Goal: Find specific page/section: Find specific page/section

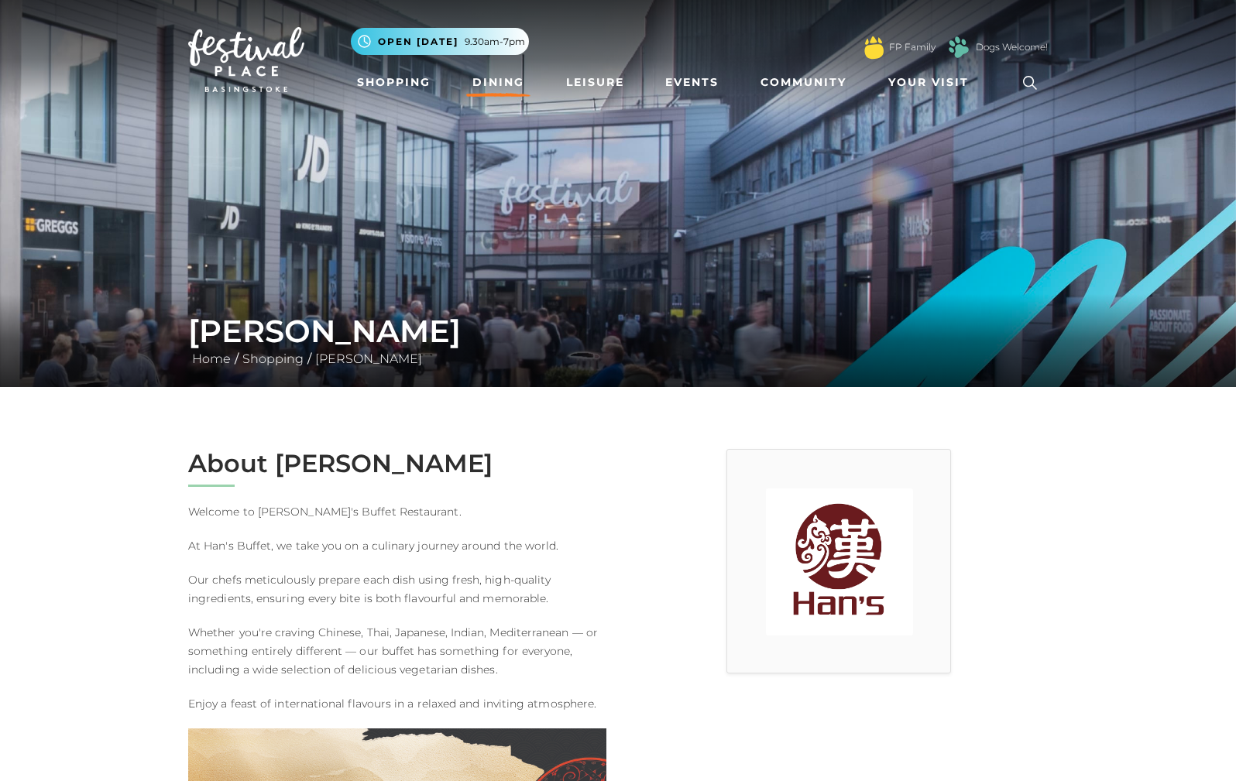
drag, startPoint x: 494, startPoint y: 82, endPoint x: 508, endPoint y: 109, distance: 30.5
click at [494, 82] on link "Dining" at bounding box center [498, 82] width 64 height 29
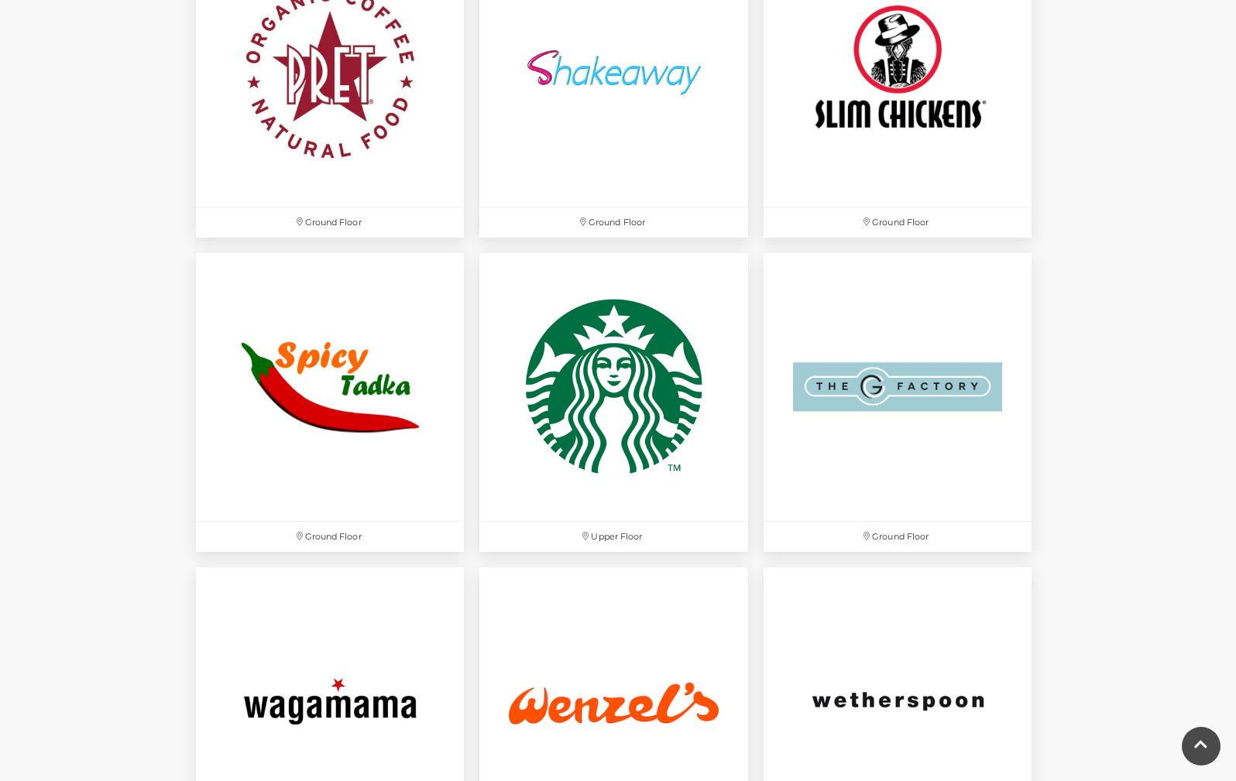
scroll to position [4492, 0]
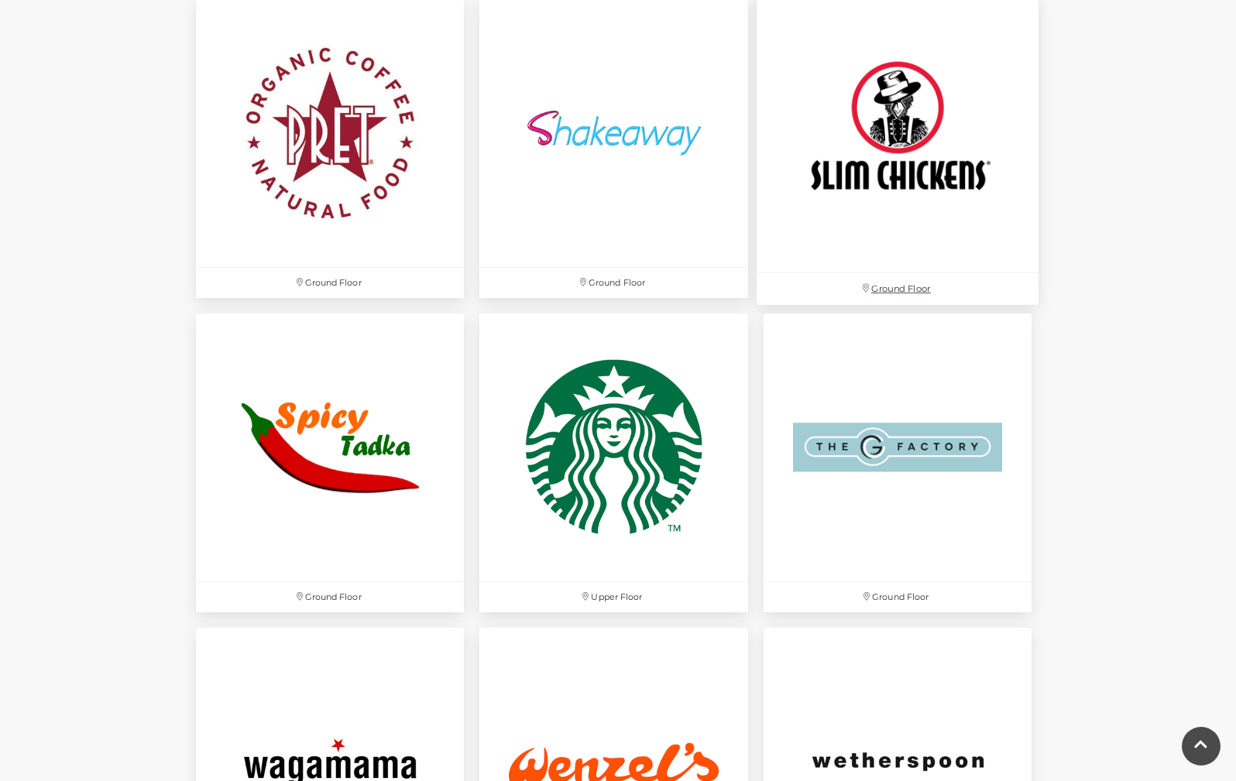
click at [932, 148] on img at bounding box center [898, 132] width 282 height 282
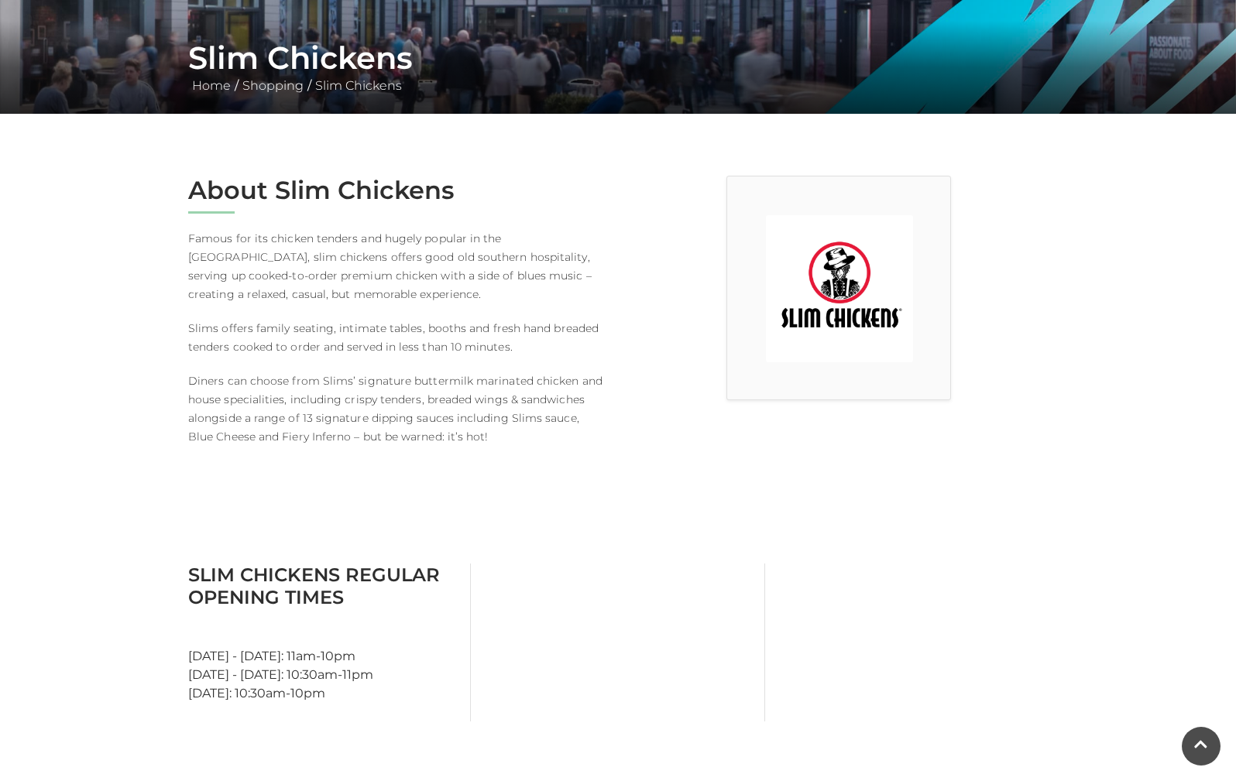
scroll to position [232, 0]
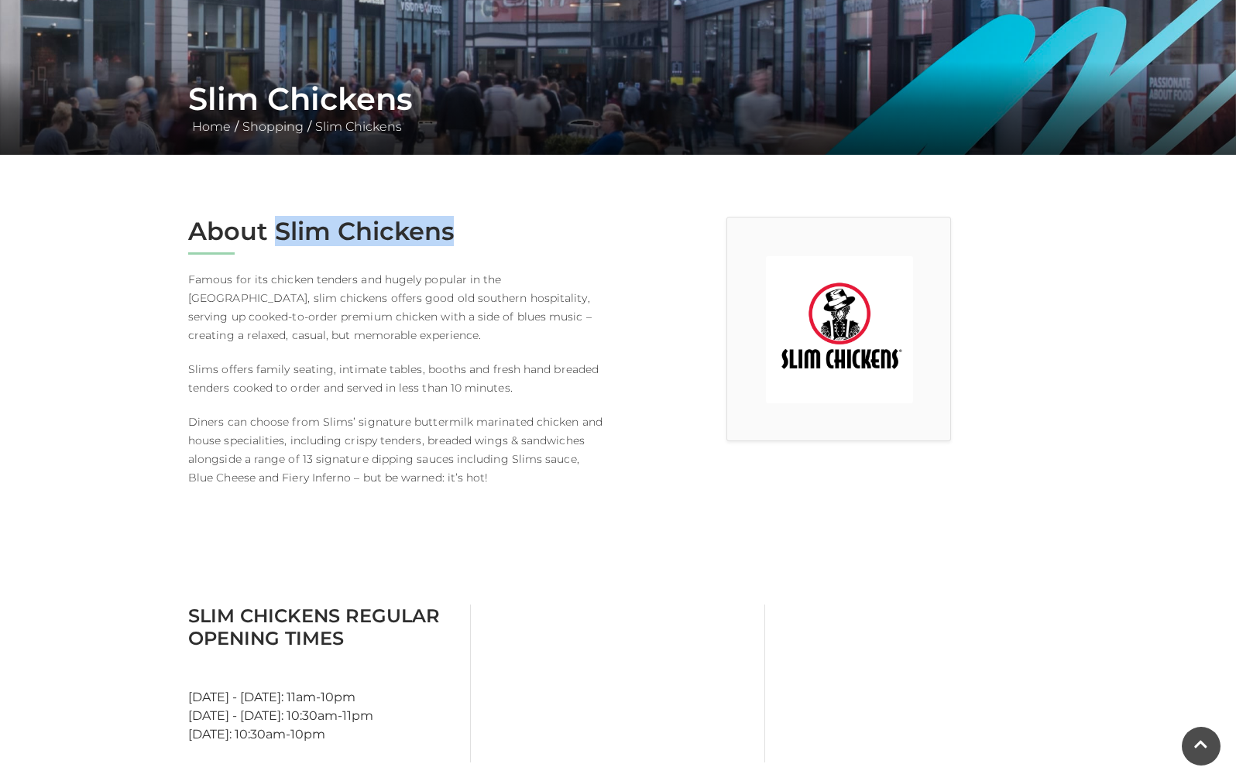
drag, startPoint x: 276, startPoint y: 228, endPoint x: 459, endPoint y: 235, distance: 183.7
click at [459, 235] on h2 "About Slim Chickens" at bounding box center [397, 231] width 418 height 29
drag, startPoint x: 459, startPoint y: 235, endPoint x: 437, endPoint y: 235, distance: 22.5
